Goal: Navigation & Orientation: Find specific page/section

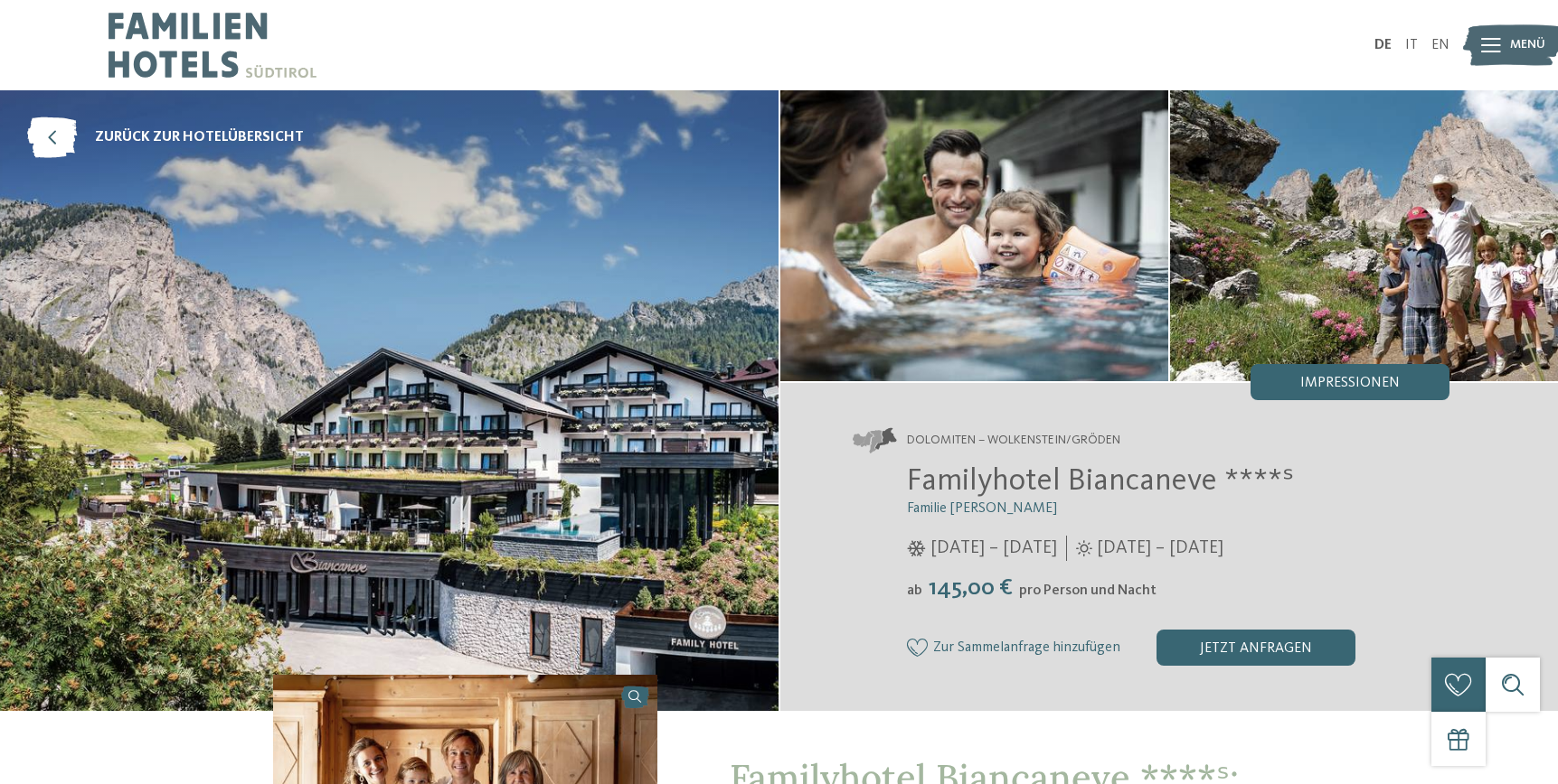
click at [231, 48] on img at bounding box center [212, 45] width 208 height 91
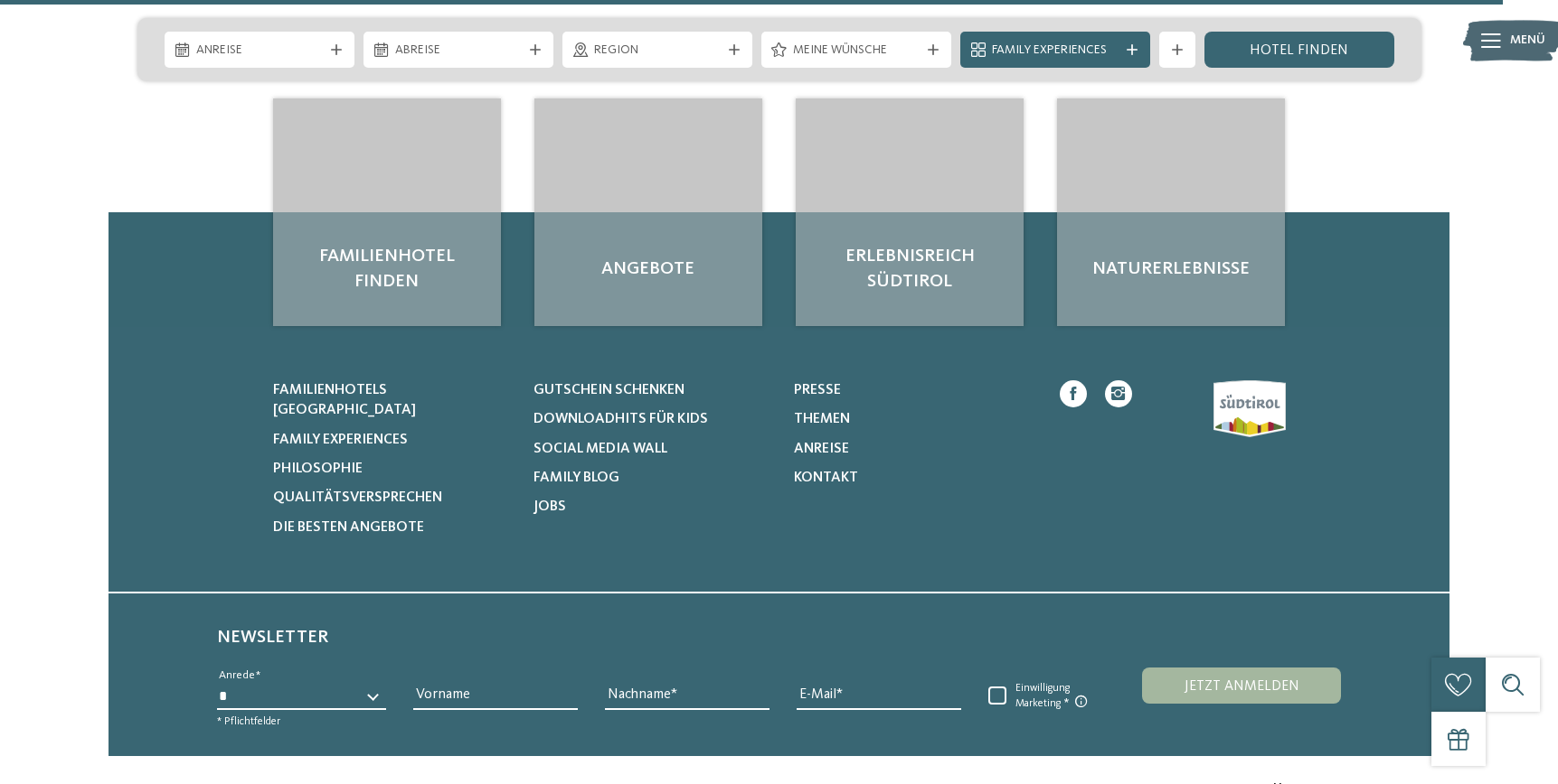
scroll to position [8389, 0]
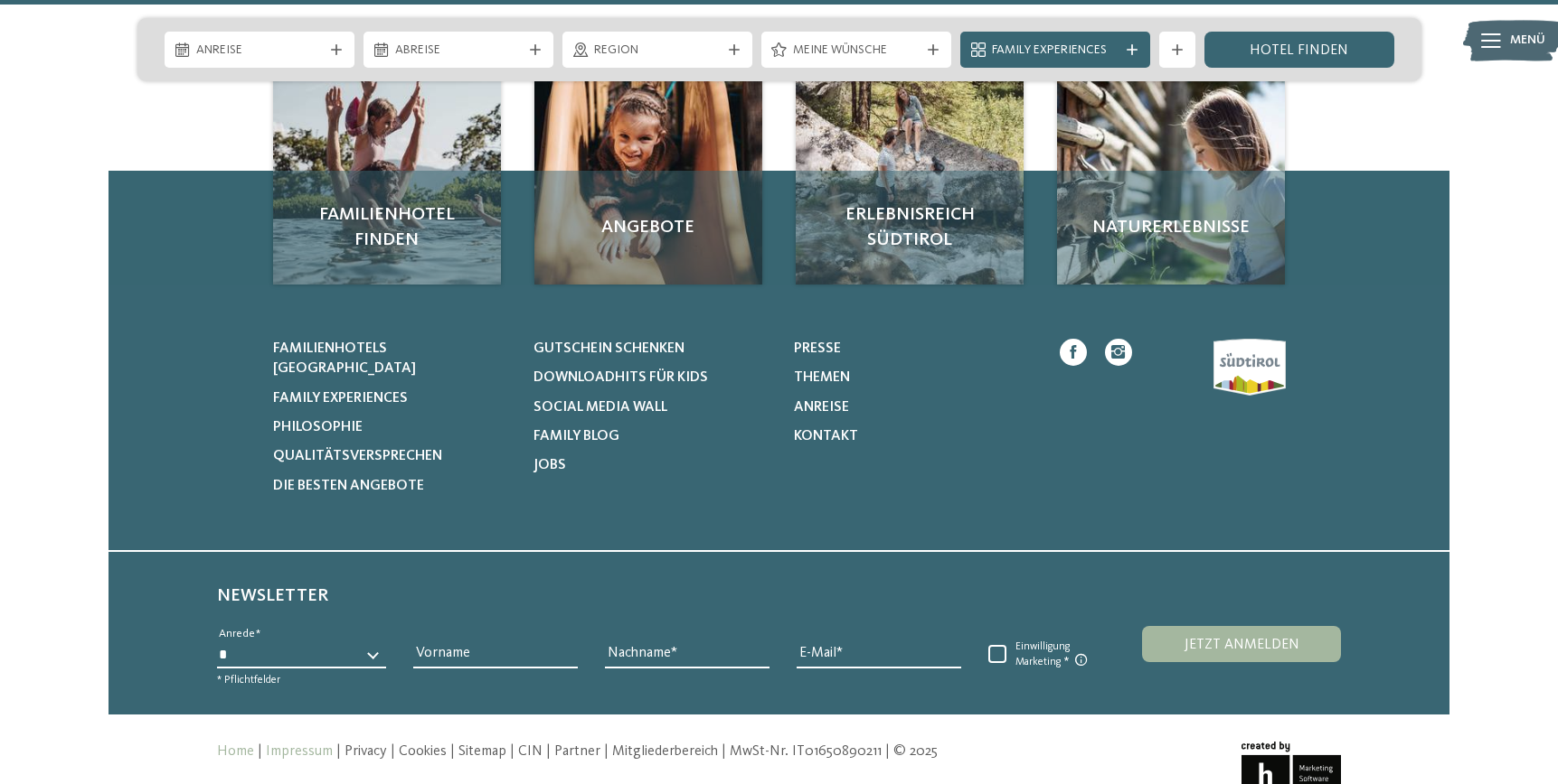
click at [307, 744] on link "Impressum" at bounding box center [299, 751] width 67 height 15
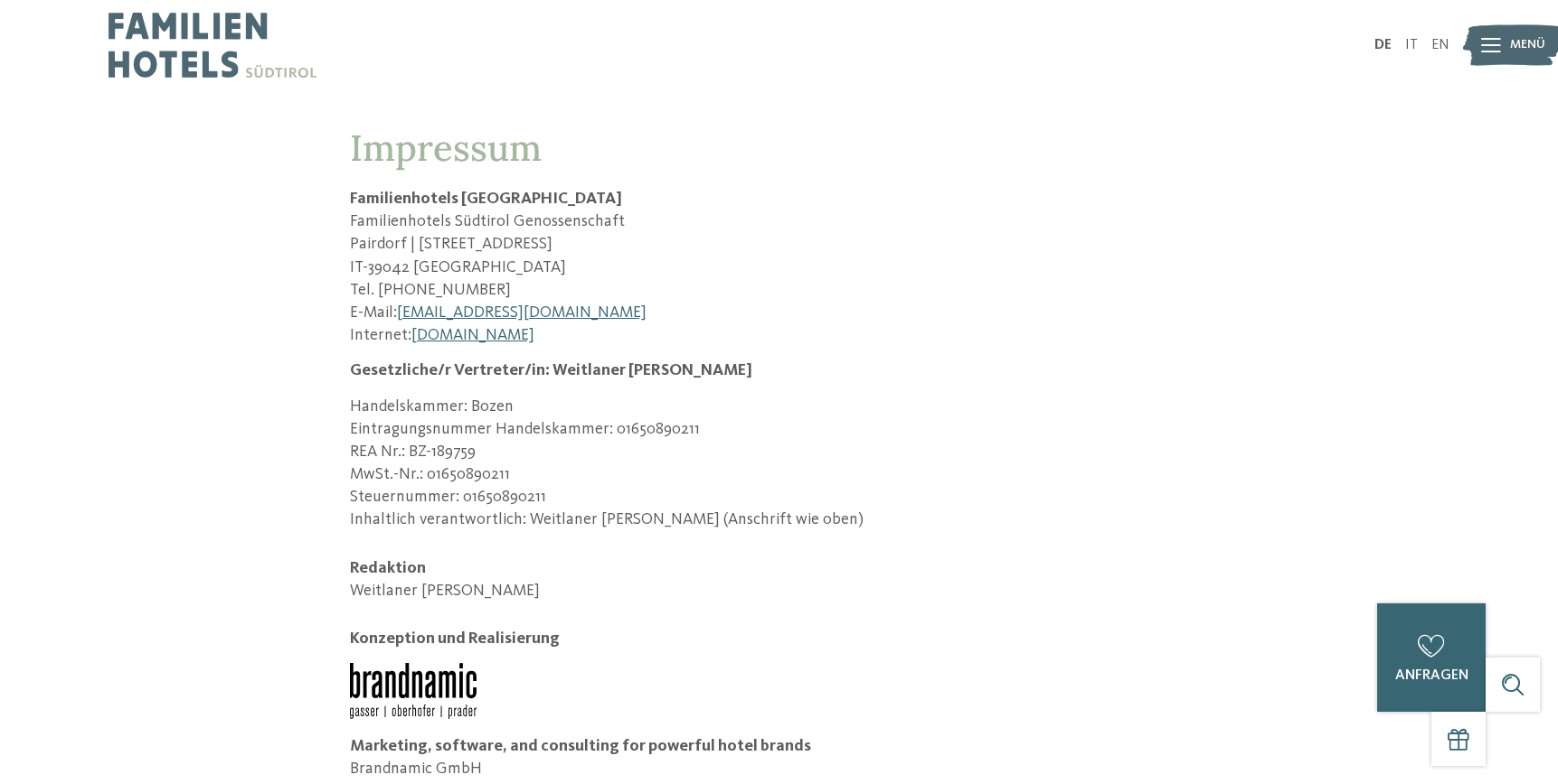
click at [164, 33] on img at bounding box center [212, 45] width 208 height 91
